Goal: Information Seeking & Learning: Check status

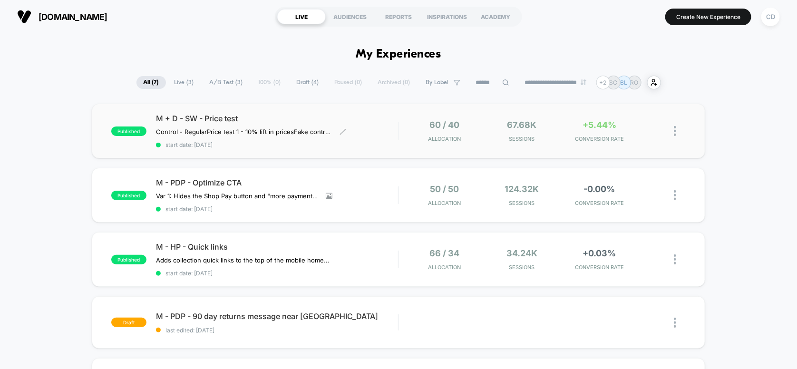
click at [377, 118] on span "M + D - SW - Price test" at bounding box center [277, 119] width 243 height 10
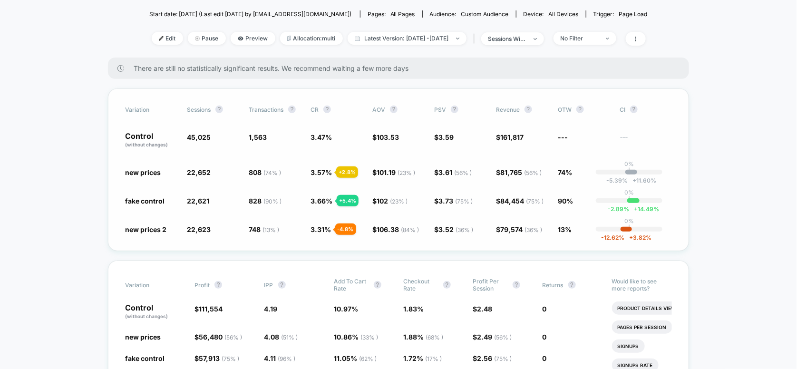
scroll to position [63, 0]
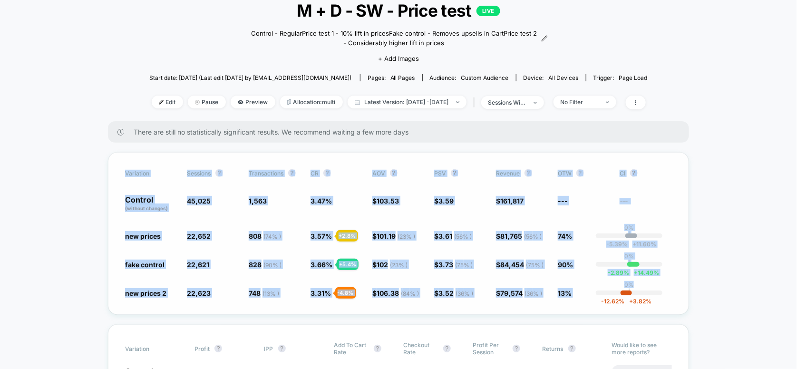
drag, startPoint x: 95, startPoint y: 147, endPoint x: 676, endPoint y: 292, distance: 598.7
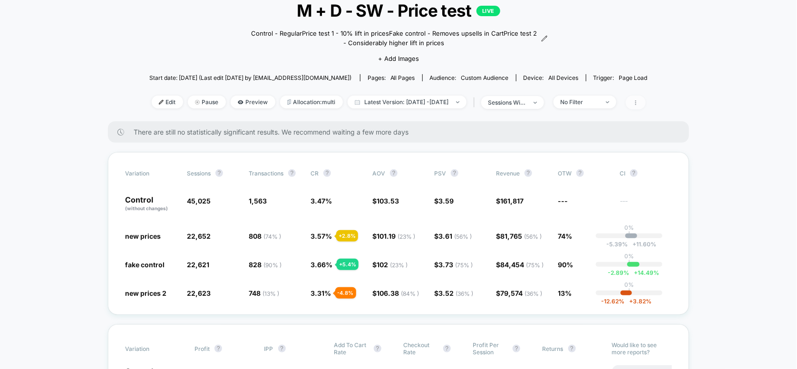
click at [639, 103] on icon at bounding box center [636, 103] width 6 height 6
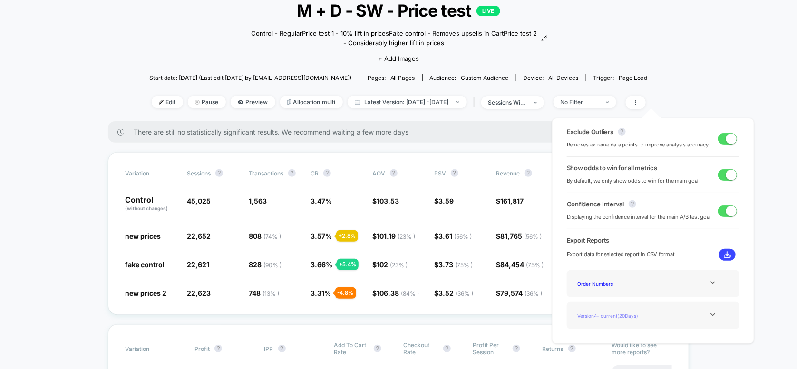
click at [615, 317] on div "Version 4 - current ( 20 Days)" at bounding box center [612, 315] width 76 height 13
click at [710, 315] on icon at bounding box center [713, 314] width 7 height 7
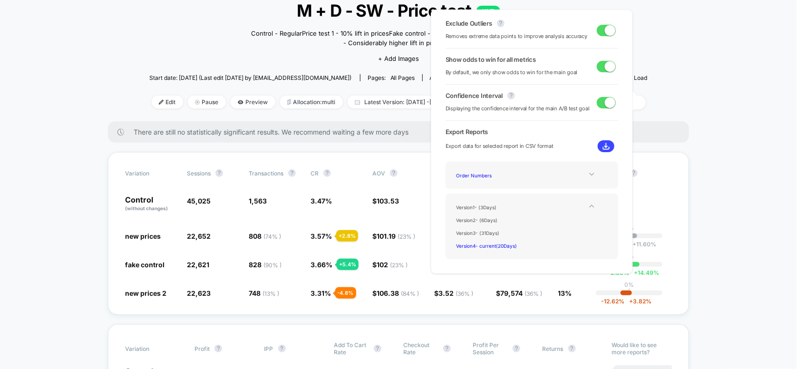
click at [589, 177] on icon at bounding box center [591, 174] width 7 height 7
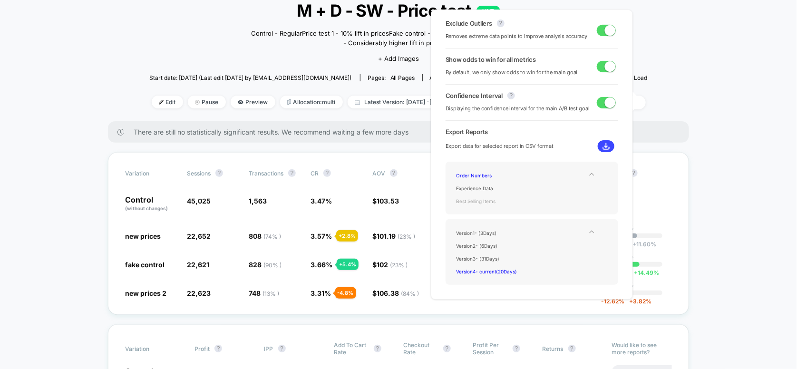
click at [482, 204] on div "Best Selling Items" at bounding box center [491, 201] width 76 height 13
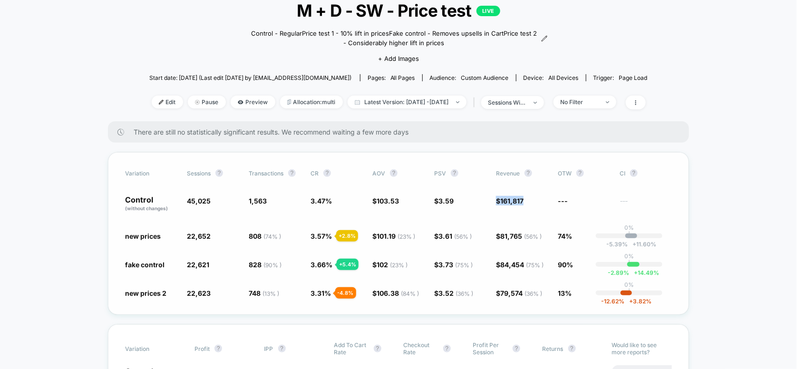
drag, startPoint x: 480, startPoint y: 203, endPoint x: 526, endPoint y: 204, distance: 45.7
click at [526, 204] on div "Control (without changes) 45,025 1,563 3.47 % $ 103.53 $ 3.59 $ 161,817 --- ---" at bounding box center [398, 204] width 547 height 16
drag, startPoint x: 486, startPoint y: 235, endPoint x: 533, endPoint y: 242, distance: 47.1
click at [533, 242] on div "Variation Sessions ? Transactions ? CR ? AOV ? PSV ? Revenue ? OTW ? CI ? Contr…" at bounding box center [398, 233] width 581 height 163
drag, startPoint x: 486, startPoint y: 264, endPoint x: 528, endPoint y: 264, distance: 41.9
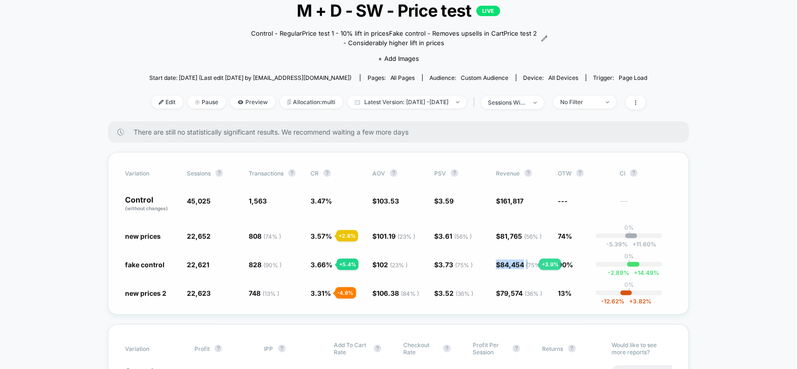
click at [528, 264] on div "fake control 22,621 - 49.8 % 828 ( 90 % ) + 5.4 % 3.66 % + 5.4 % $ 102 ( 23 % )…" at bounding box center [398, 265] width 547 height 10
drag, startPoint x: 485, startPoint y: 292, endPoint x: 539, endPoint y: 296, distance: 53.9
click at [539, 296] on div "Variation Sessions ? Transactions ? CR ? AOV ? PSV ? Revenue ? OTW ? CI ? Contr…" at bounding box center [398, 233] width 581 height 163
click at [552, 301] on div "Variation Sessions ? Transactions ? CR ? AOV ? PSV ? Revenue ? OTW ? CI ? Contr…" at bounding box center [398, 233] width 581 height 163
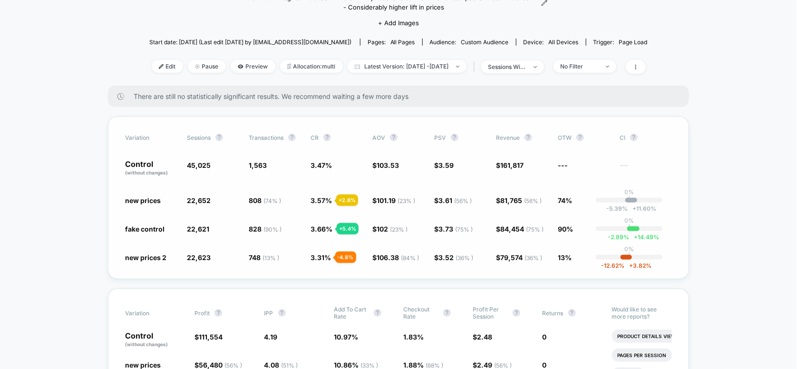
scroll to position [0, 0]
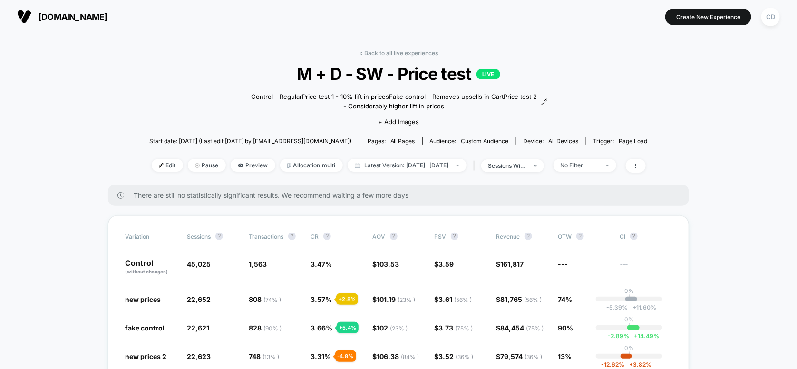
drag, startPoint x: 98, startPoint y: 72, endPoint x: 84, endPoint y: 53, distance: 23.2
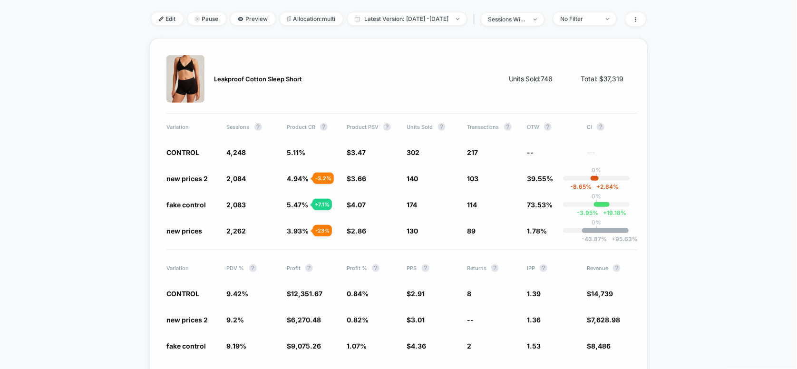
scroll to position [127, 0]
